Goal: Information Seeking & Learning: Learn about a topic

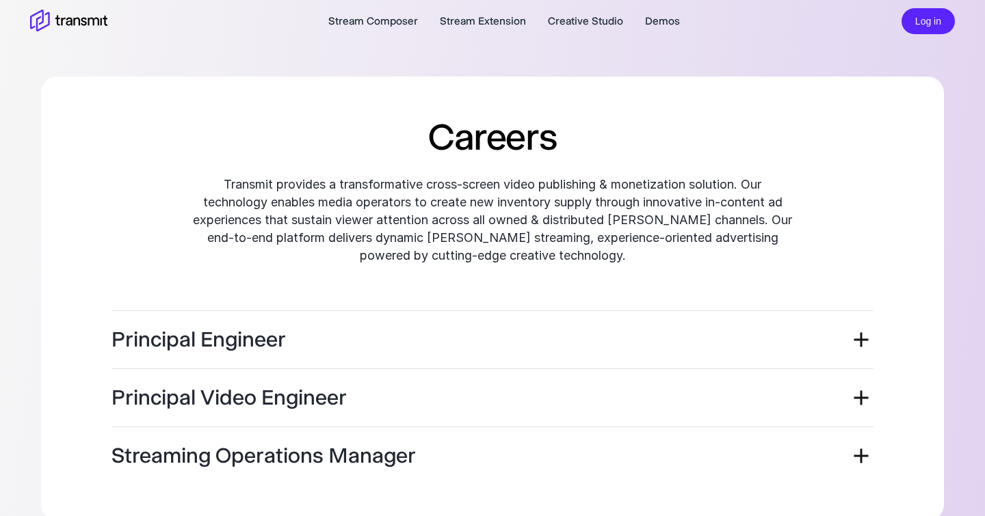
click at [142, 152] on div "Careers Transmit provides a transformative cross-screen video publishing & mone…" at bounding box center [492, 299] width 841 height 372
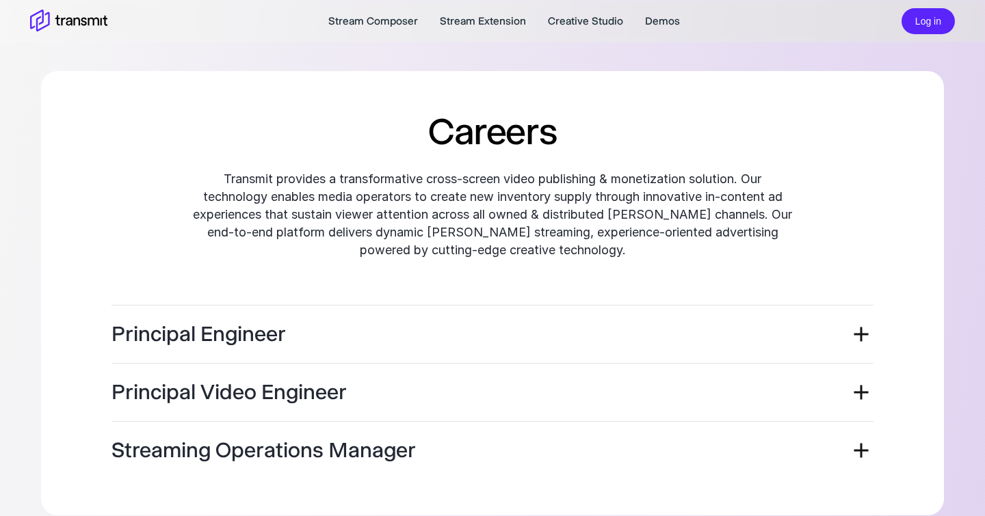
scroll to position [5, 0]
click at [53, 18] on icon at bounding box center [68, 22] width 77 height 24
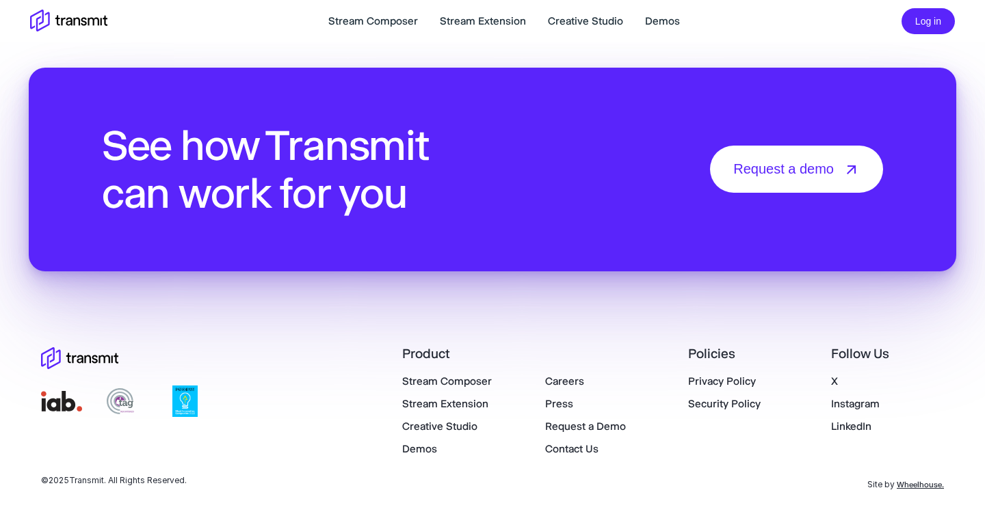
scroll to position [4789, 0]
click at [460, 377] on link "Stream Composer" at bounding box center [447, 381] width 90 height 13
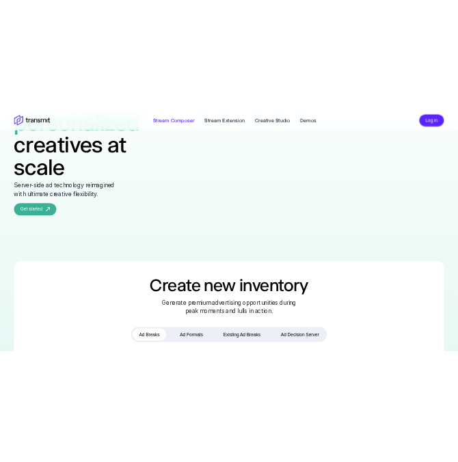
scroll to position [522, 0]
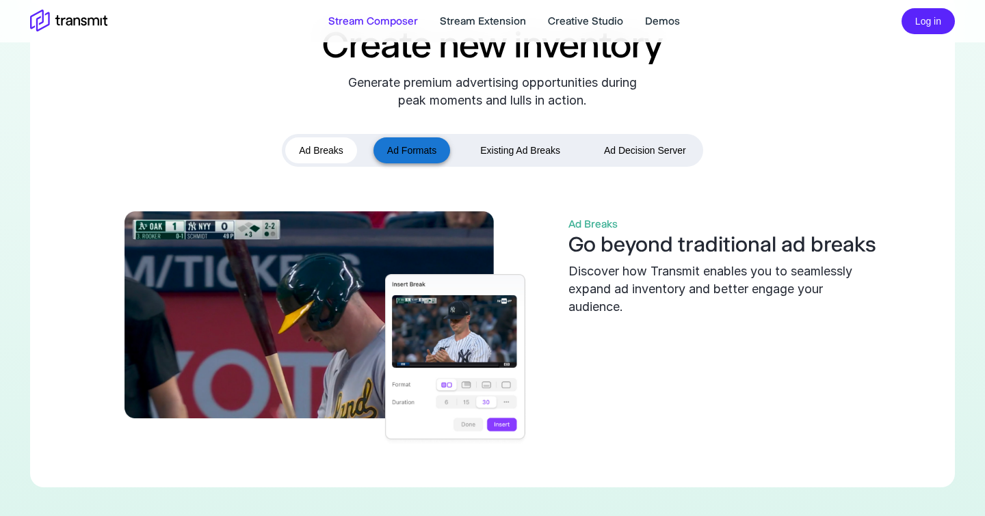
click at [425, 164] on button "Ad Formats" at bounding box center [411, 150] width 77 height 27
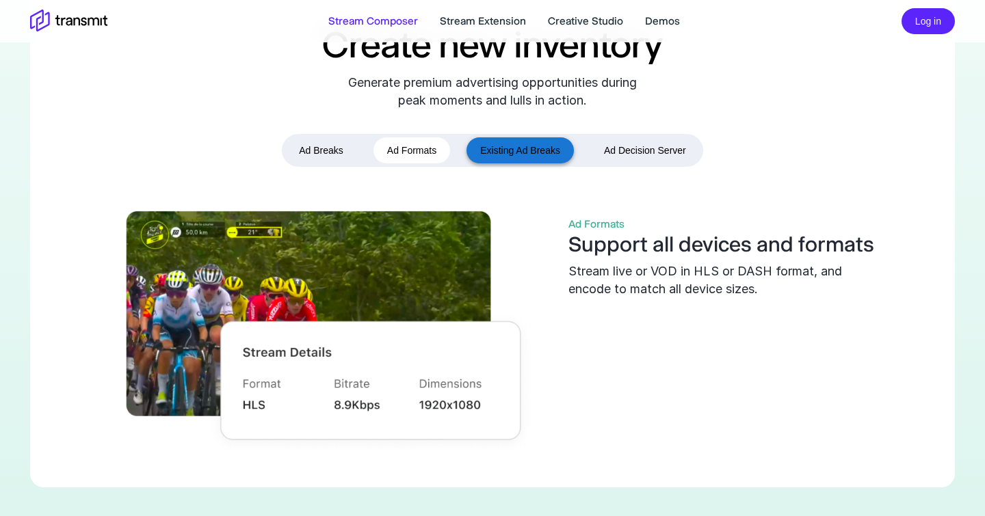
click at [507, 164] on button "Existing Ad Breaks" at bounding box center [519, 150] width 107 height 27
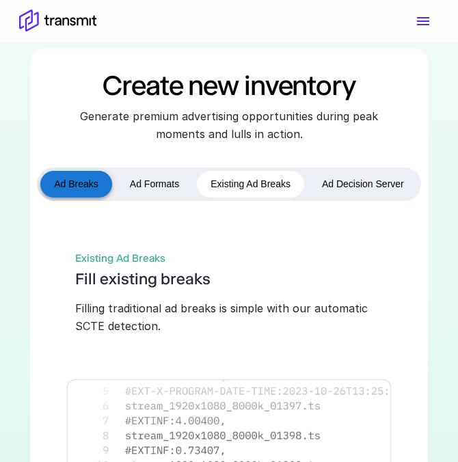
click at [92, 198] on button "Ad Breaks" at bounding box center [76, 184] width 72 height 27
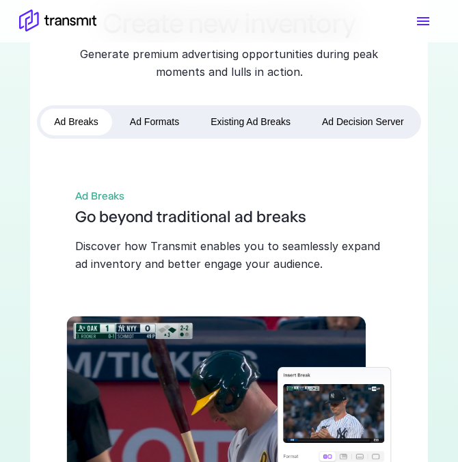
scroll to position [587, 0]
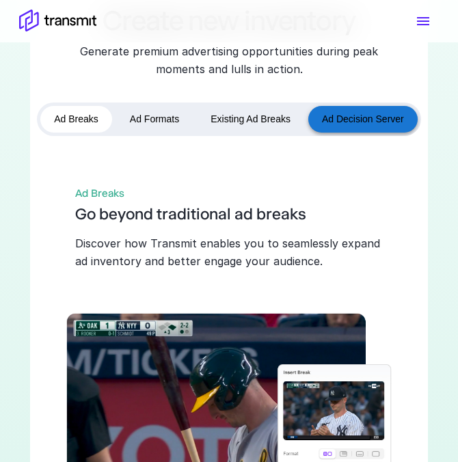
click at [356, 133] on button "Ad Decision Server" at bounding box center [362, 119] width 109 height 27
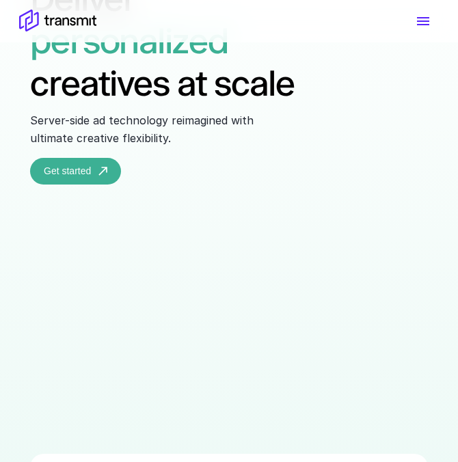
scroll to position [0, 0]
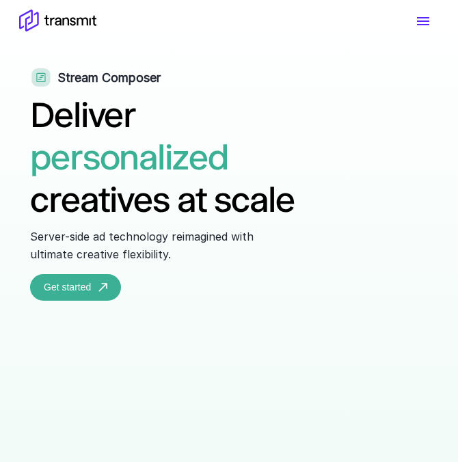
click at [427, 23] on icon "menu" at bounding box center [423, 21] width 16 height 16
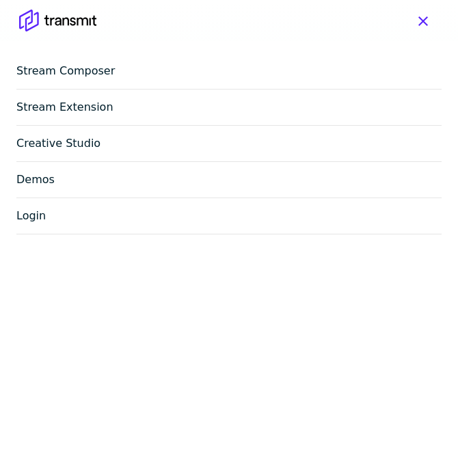
click at [77, 115] on link "Stream Extension" at bounding box center [228, 108] width 425 height 36
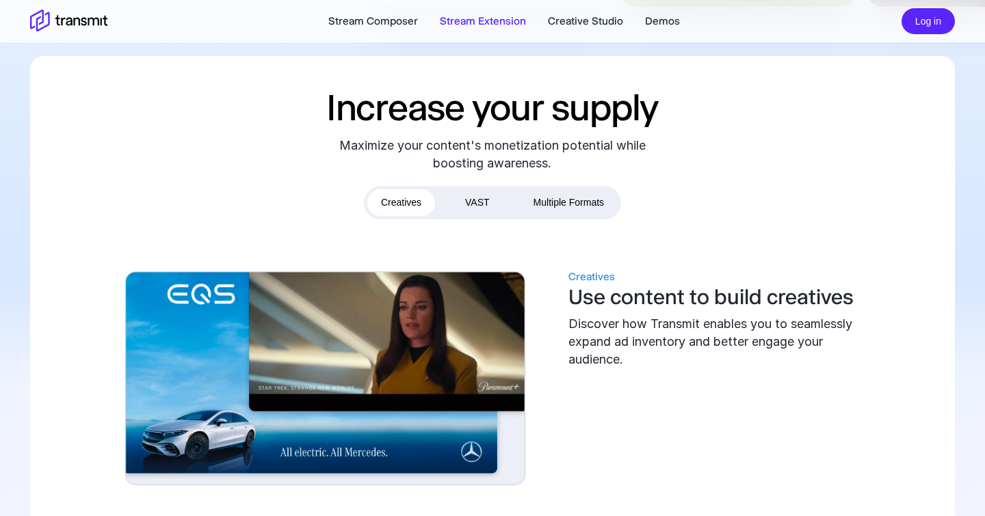
scroll to position [548, 0]
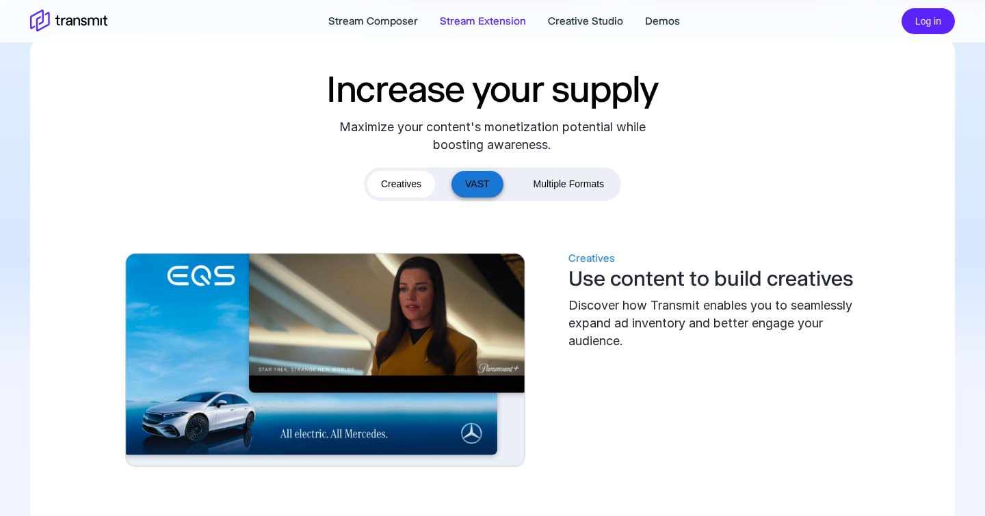
click at [485, 183] on button "VAST" at bounding box center [477, 184] width 52 height 27
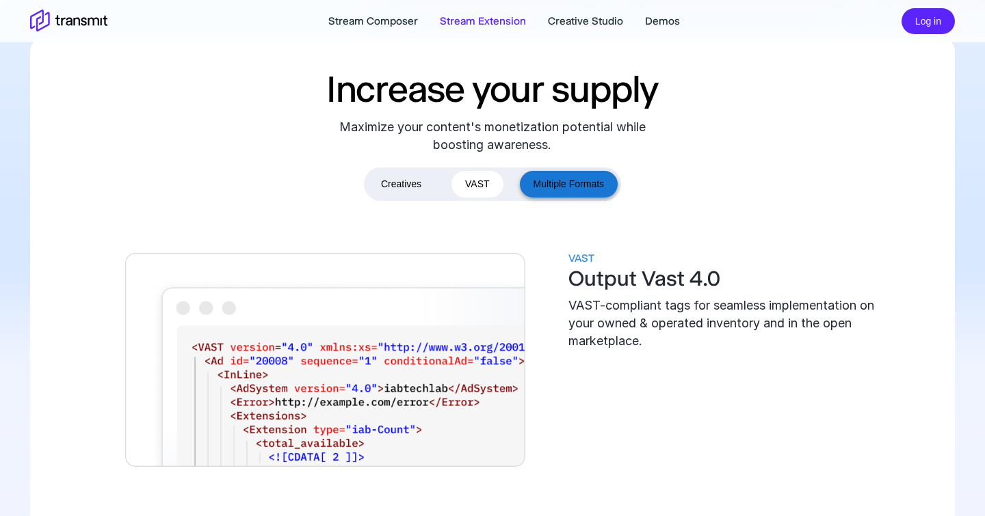
click at [580, 183] on button "Multiple Formats" at bounding box center [569, 184] width 98 height 27
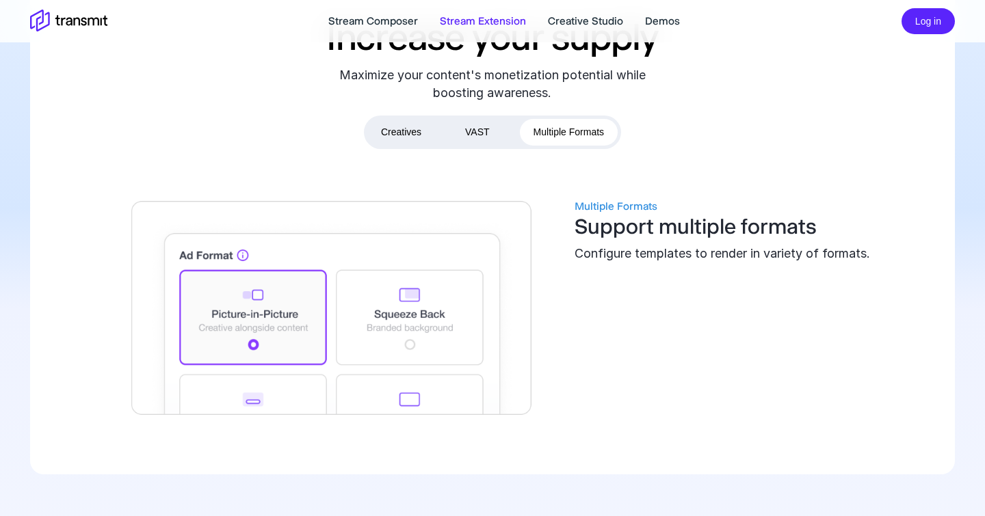
scroll to position [602, 0]
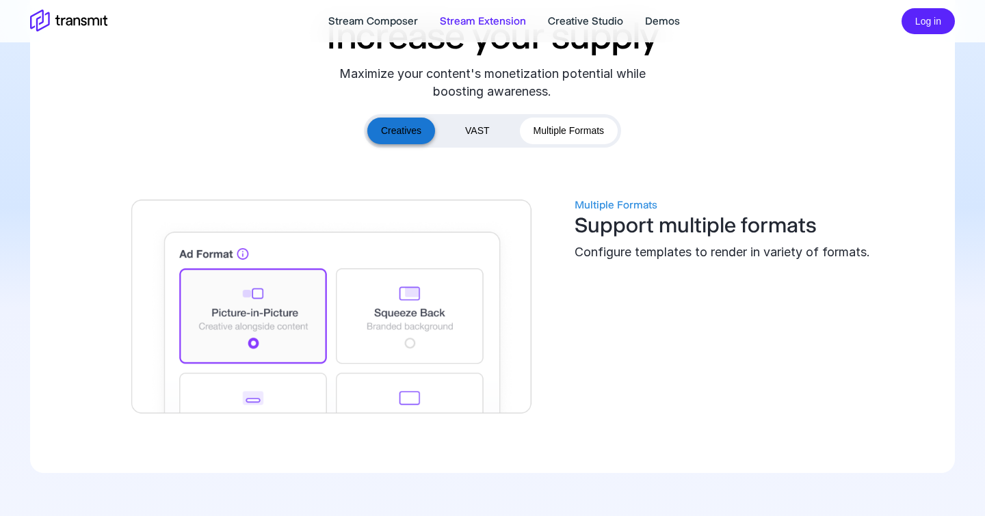
click at [380, 133] on button "Creatives" at bounding box center [401, 131] width 68 height 27
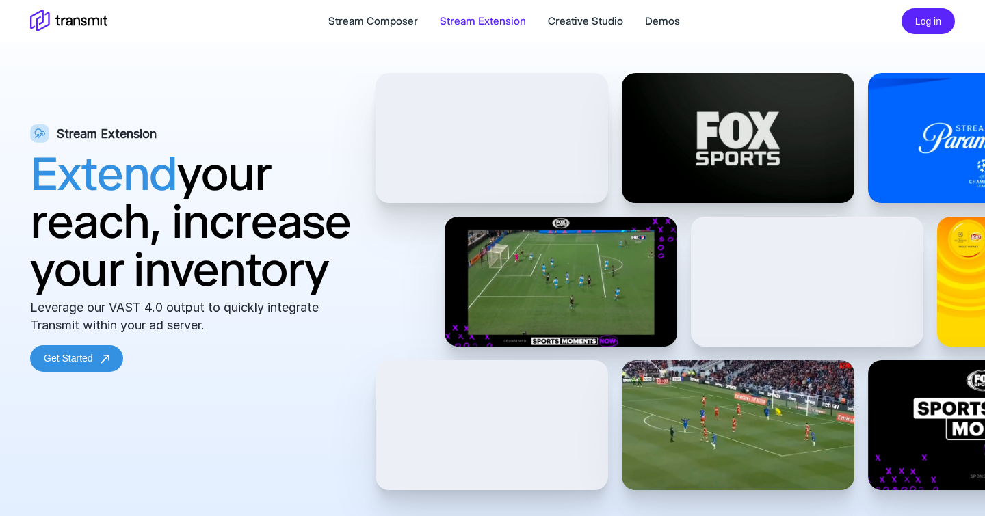
scroll to position [0, 0]
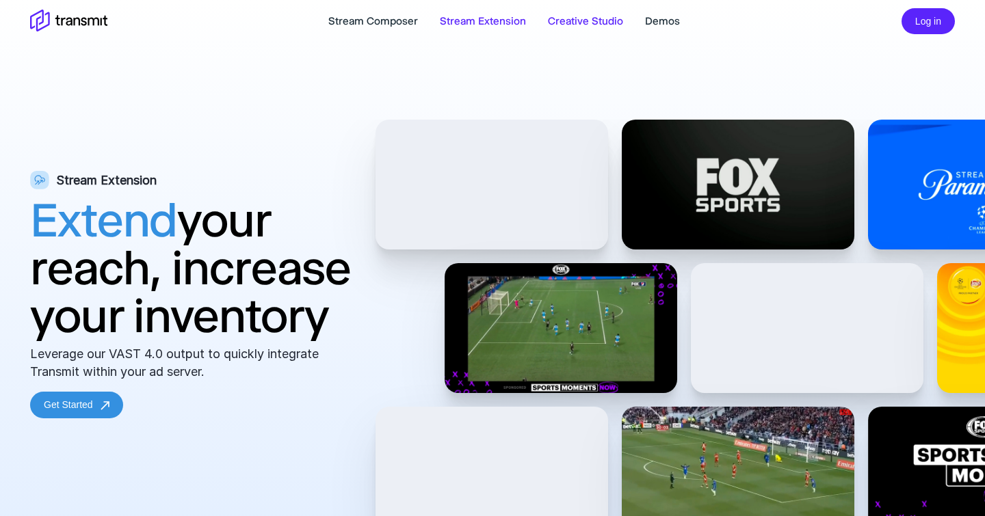
click at [583, 27] on link "Creative Studio" at bounding box center [585, 21] width 75 height 16
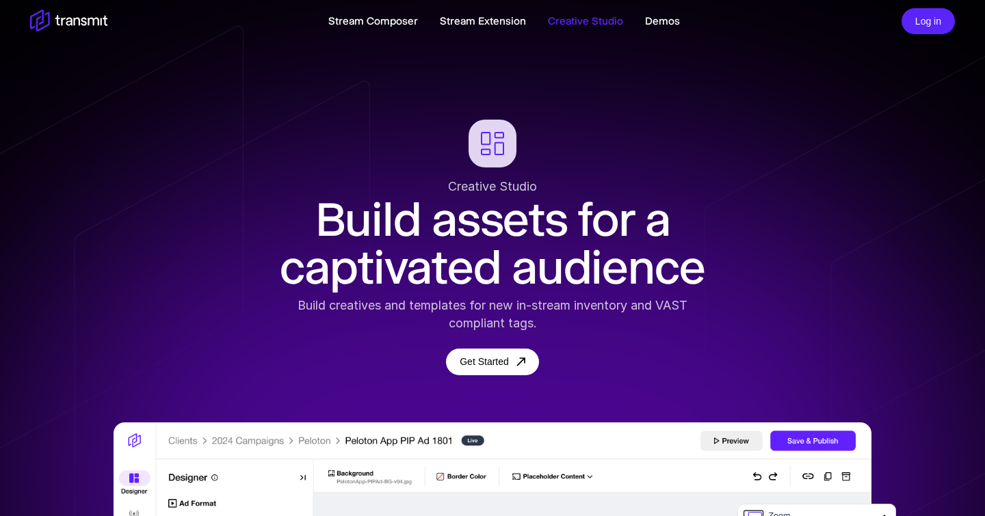
click at [583, 27] on link "Creative Studio" at bounding box center [585, 21] width 75 height 16
click at [364, 23] on link "Stream Composer" at bounding box center [373, 21] width 90 height 16
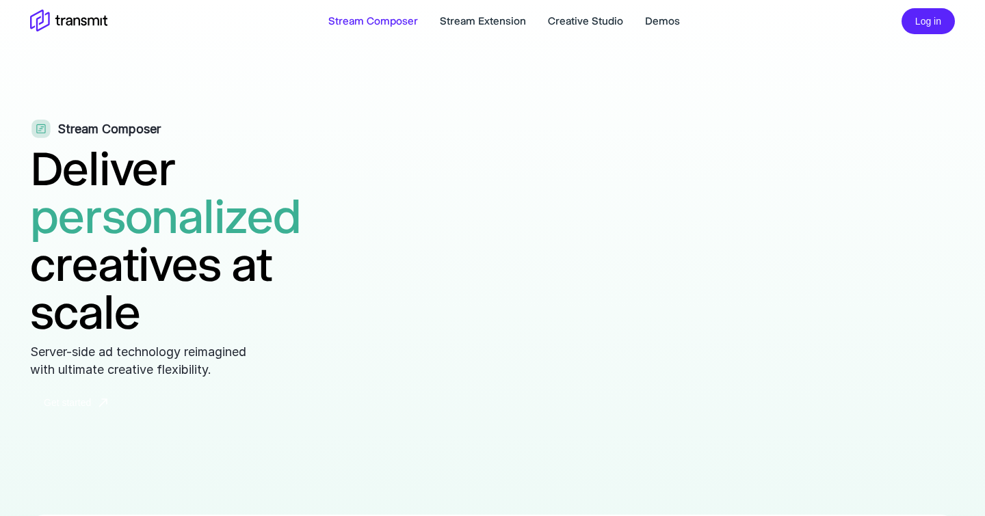
click at [78, 416] on link "Get started" at bounding box center [75, 403] width 91 height 27
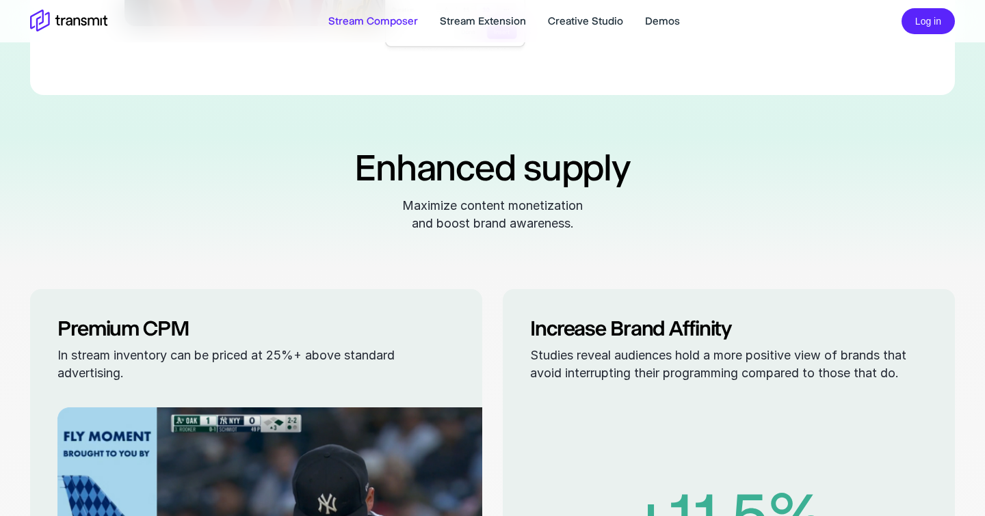
scroll to position [772, 0]
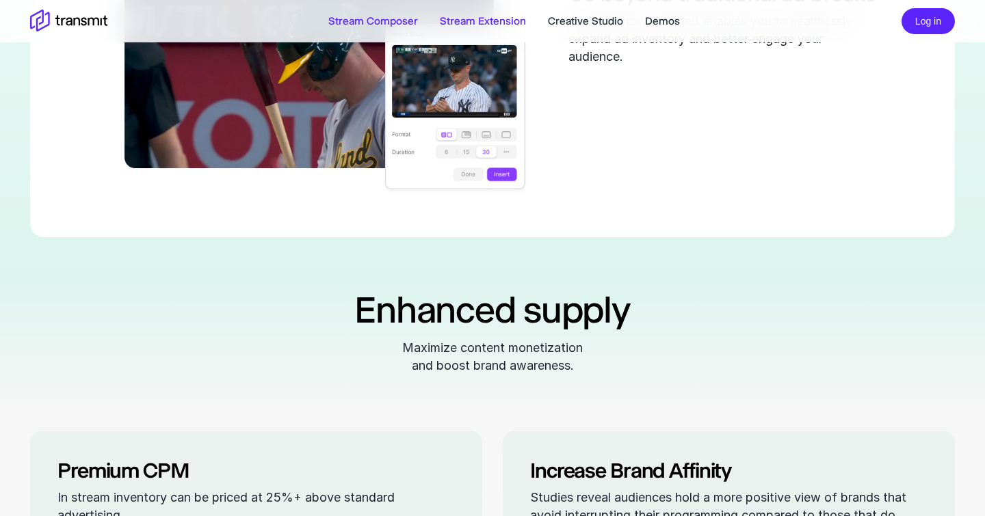
click at [466, 21] on link "Stream Extension" at bounding box center [483, 21] width 86 height 16
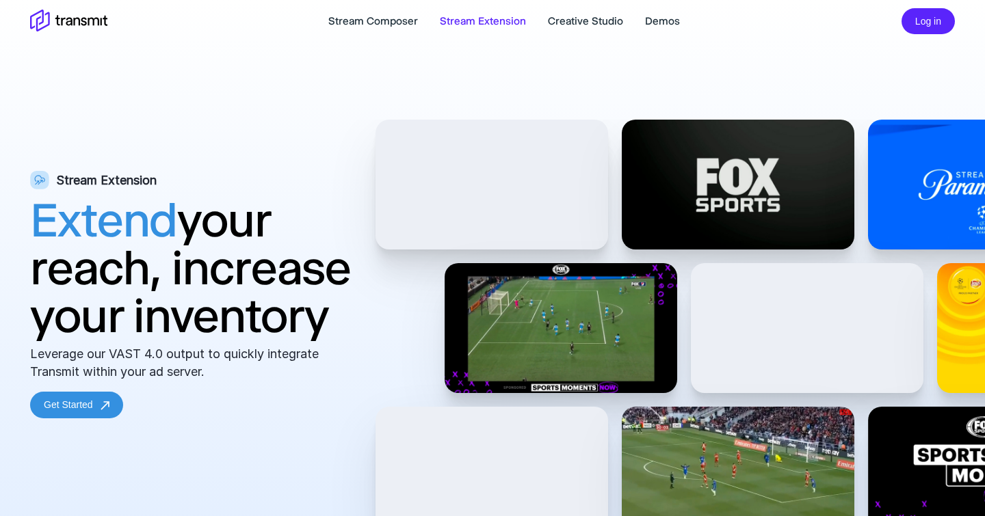
click at [373, 176] on div "Stream Extension Extend your reach, increase your inventory Leverage our VAST 4…" at bounding box center [492, 353] width 985 height 466
click at [572, 25] on link "Creative Studio" at bounding box center [585, 21] width 75 height 16
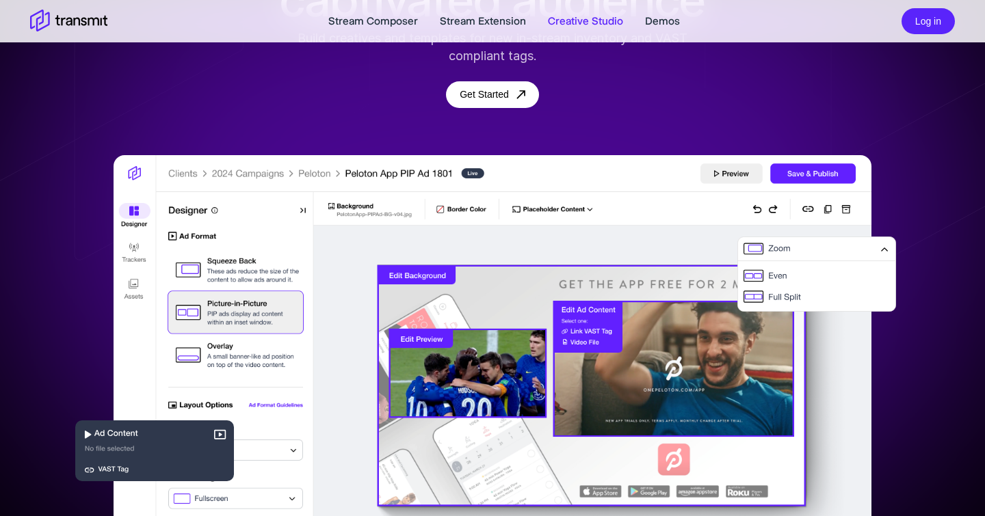
scroll to position [285, 0]
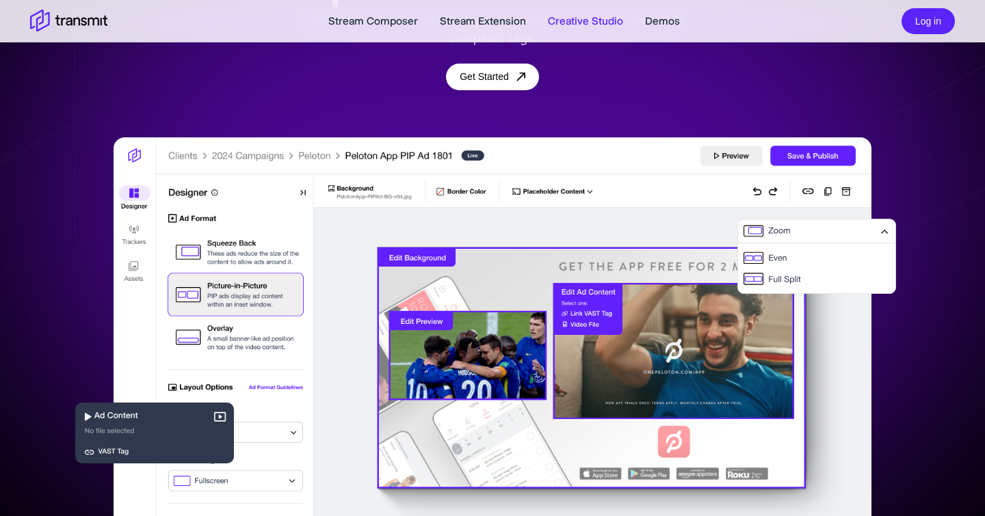
click at [85, 415] on img at bounding box center [154, 434] width 159 height 62
click at [90, 414] on img at bounding box center [154, 434] width 159 height 62
